Goal: Transaction & Acquisition: Download file/media

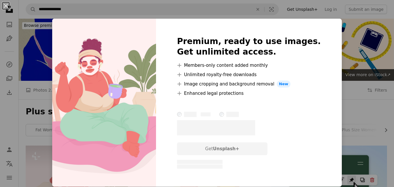
scroll to position [117, 0]
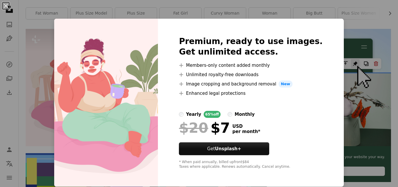
drag, startPoint x: 372, startPoint y: 24, endPoint x: 377, endPoint y: 29, distance: 6.8
click at [372, 24] on div "An X shape Premium, ready to use images. Get unlimited access. A plus sign Memb…" at bounding box center [199, 93] width 398 height 187
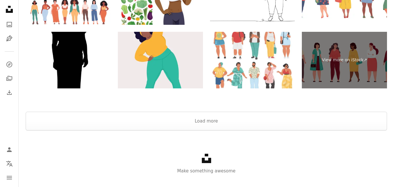
scroll to position [1283, 0]
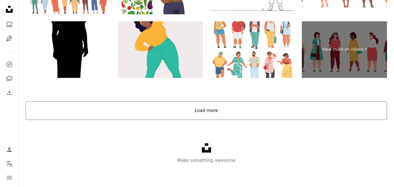
click at [197, 111] on button "Load more" at bounding box center [206, 110] width 361 height 19
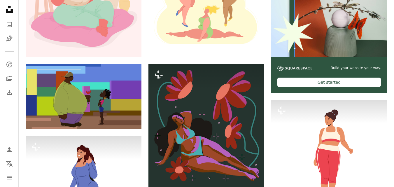
scroll to position [0, 0]
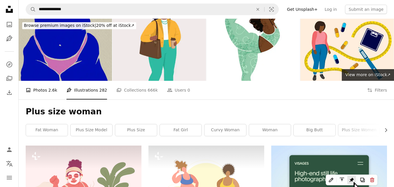
click at [45, 92] on link "A photo Photos 2.6k" at bounding box center [41, 90] width 31 height 19
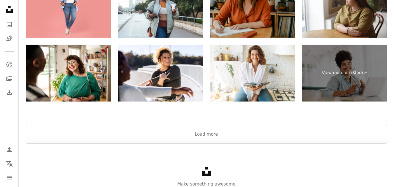
scroll to position [1336, 0]
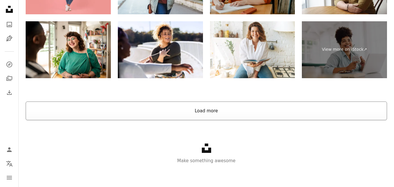
click at [249, 115] on button "Load more" at bounding box center [206, 110] width 361 height 19
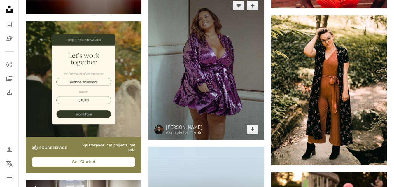
scroll to position [1482, 0]
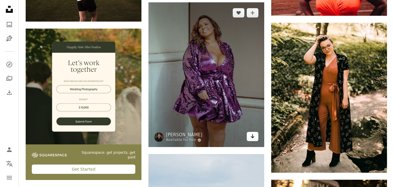
click at [251, 139] on icon "Arrow pointing down" at bounding box center [252, 136] width 5 height 7
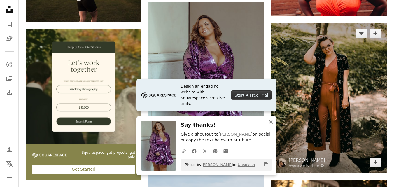
drag, startPoint x: 272, startPoint y: 123, endPoint x: 289, endPoint y: 127, distance: 17.4
click at [272, 123] on icon "An X shape" at bounding box center [270, 121] width 7 height 7
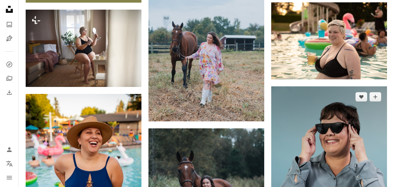
scroll to position [1627, 0]
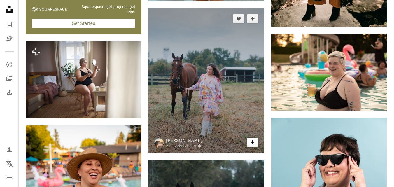
click at [251, 143] on icon "Arrow pointing down" at bounding box center [252, 142] width 5 height 7
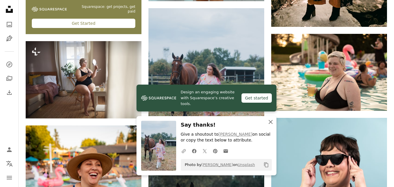
click at [272, 122] on icon "An X shape" at bounding box center [270, 121] width 7 height 7
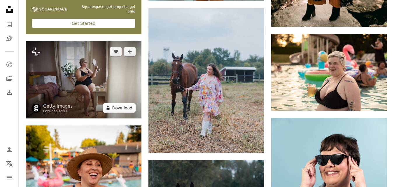
click at [122, 108] on button "A lock Download" at bounding box center [119, 107] width 33 height 9
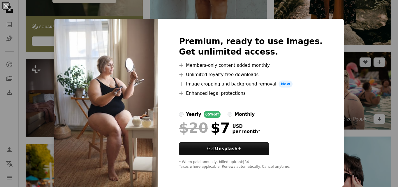
drag, startPoint x: 5, startPoint y: 3, endPoint x: 299, endPoint y: 61, distance: 299.8
click at [5, 3] on button "An X shape" at bounding box center [5, 5] width 7 height 7
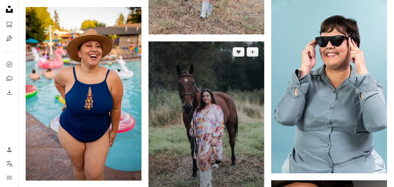
scroll to position [1802, 0]
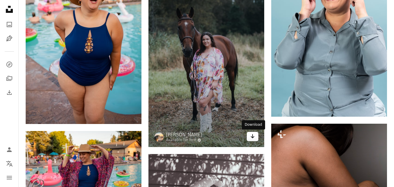
click at [254, 136] on icon "Arrow pointing down" at bounding box center [252, 136] width 5 height 7
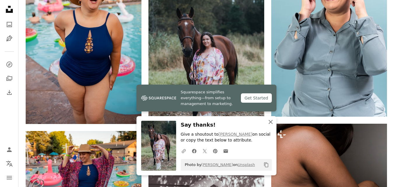
click at [270, 120] on icon "An X shape" at bounding box center [270, 121] width 7 height 7
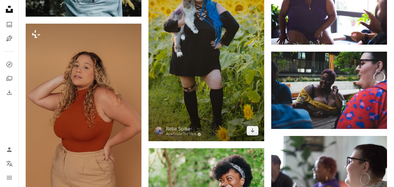
scroll to position [4485, 0]
